Goal: Task Accomplishment & Management: Manage account settings

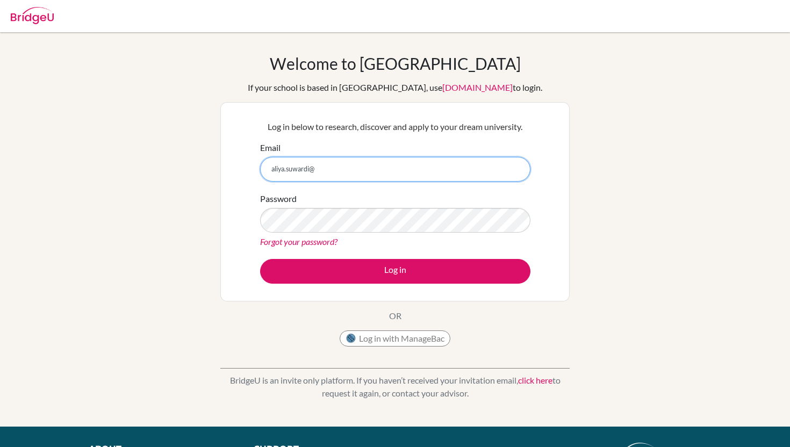
click at [390, 168] on input "aliya.suwardi@" at bounding box center [395, 169] width 270 height 25
type input "[EMAIL_ADDRESS][DOMAIN_NAME]"
click at [260, 259] on button "Log in" at bounding box center [395, 271] width 270 height 25
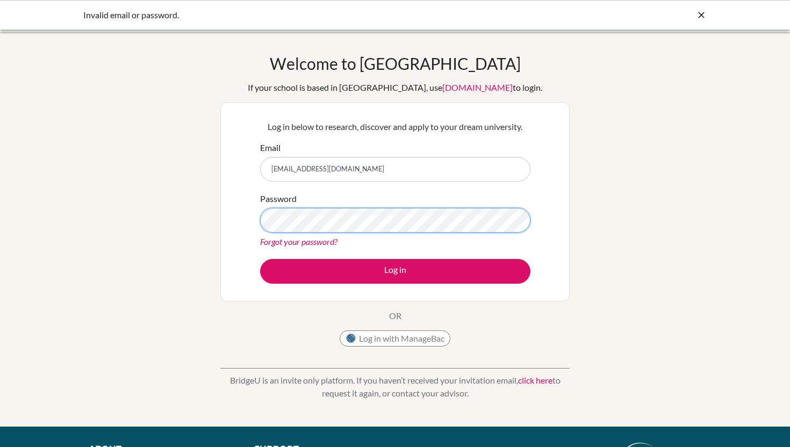
click at [260, 259] on button "Log in" at bounding box center [395, 271] width 270 height 25
